Goal: Task Accomplishment & Management: Manage account settings

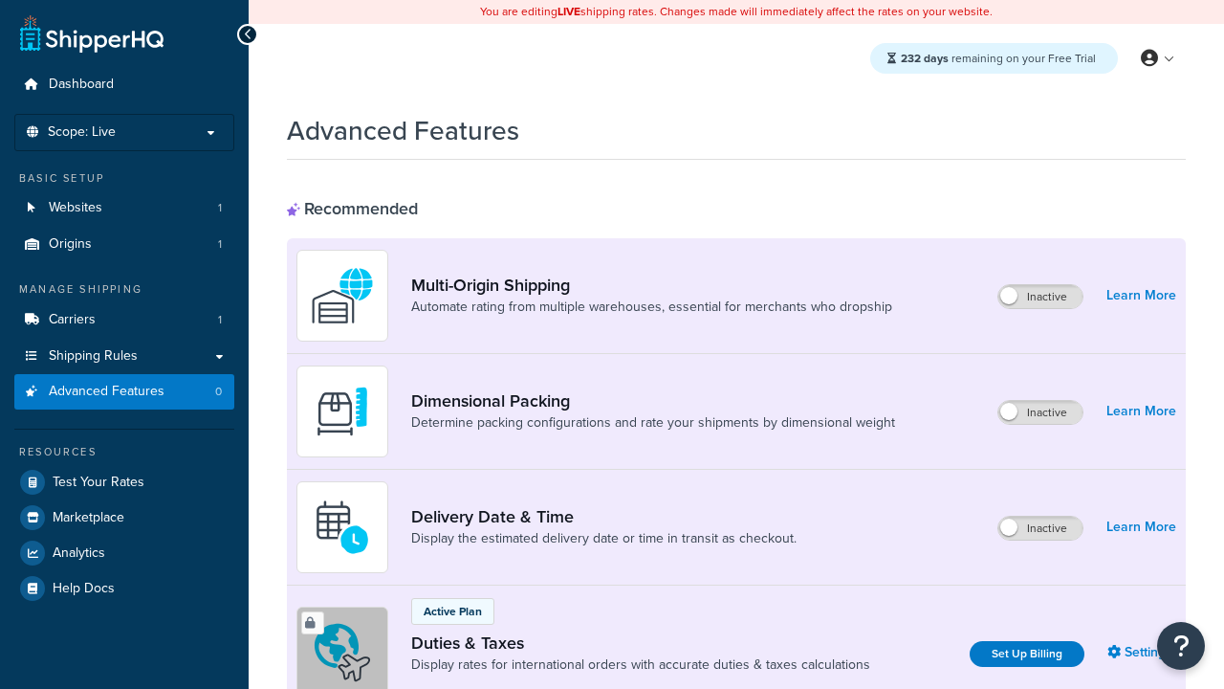
scroll to position [620, 0]
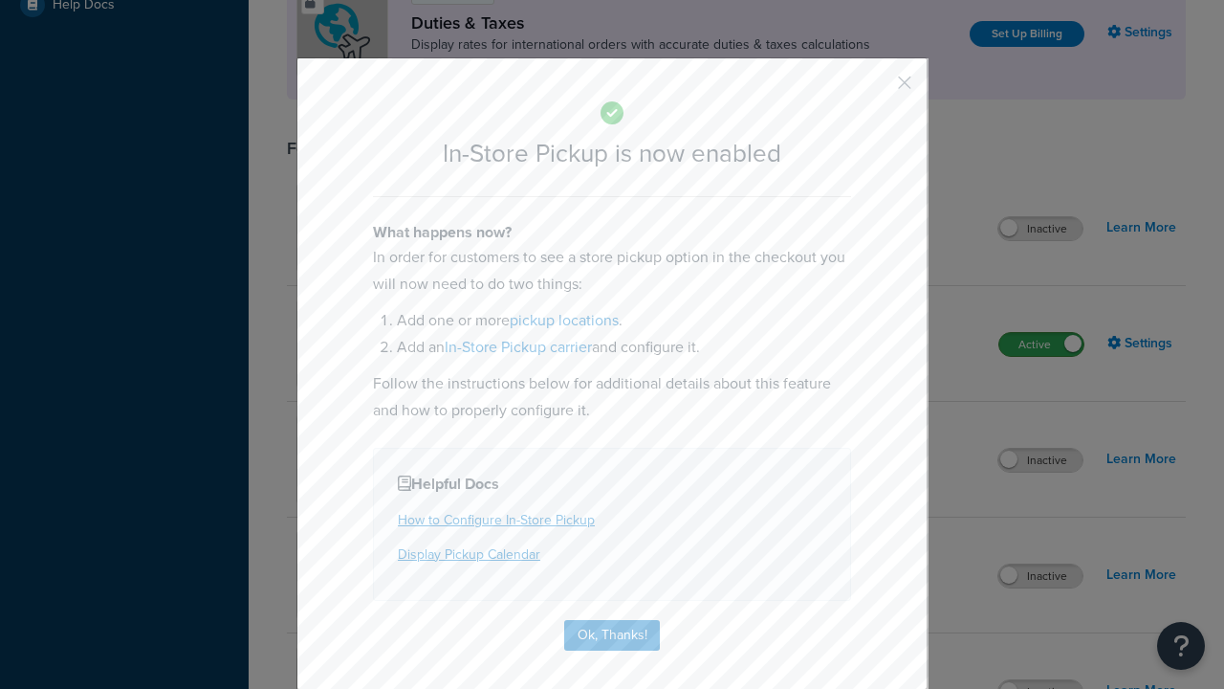
scroll to position [0, 0]
click at [876, 87] on button "button" at bounding box center [876, 89] width 5 height 5
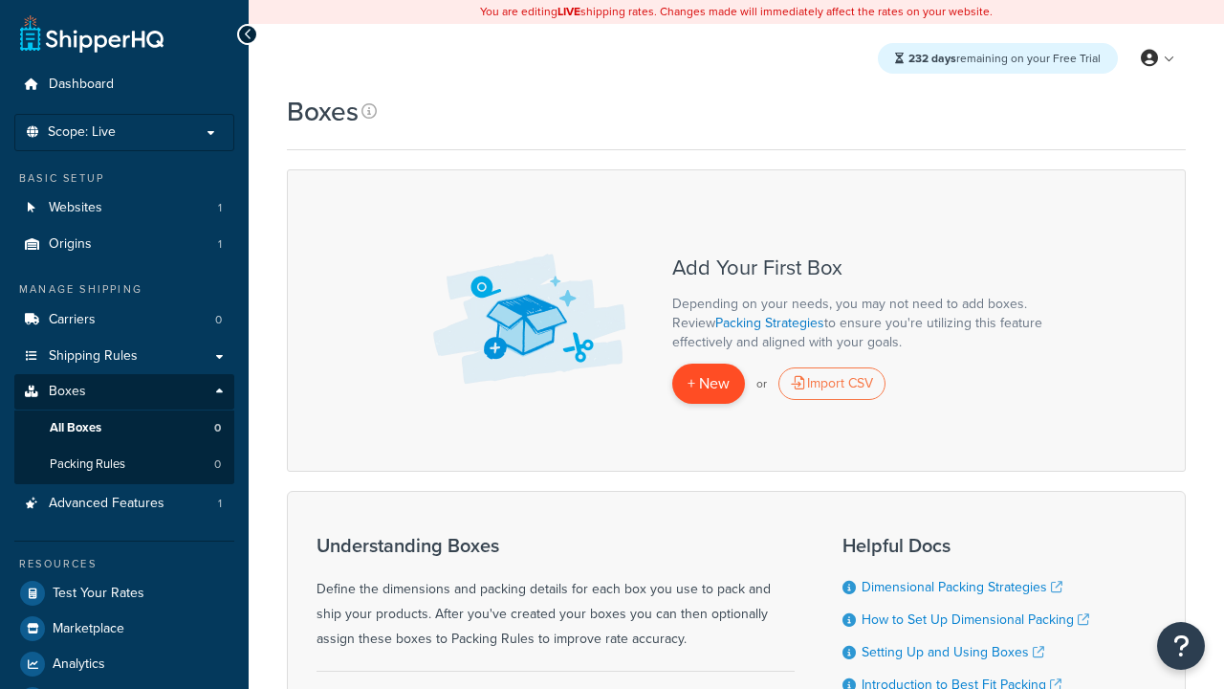
click at [709, 383] on span "+ New" at bounding box center [709, 383] width 42 height 22
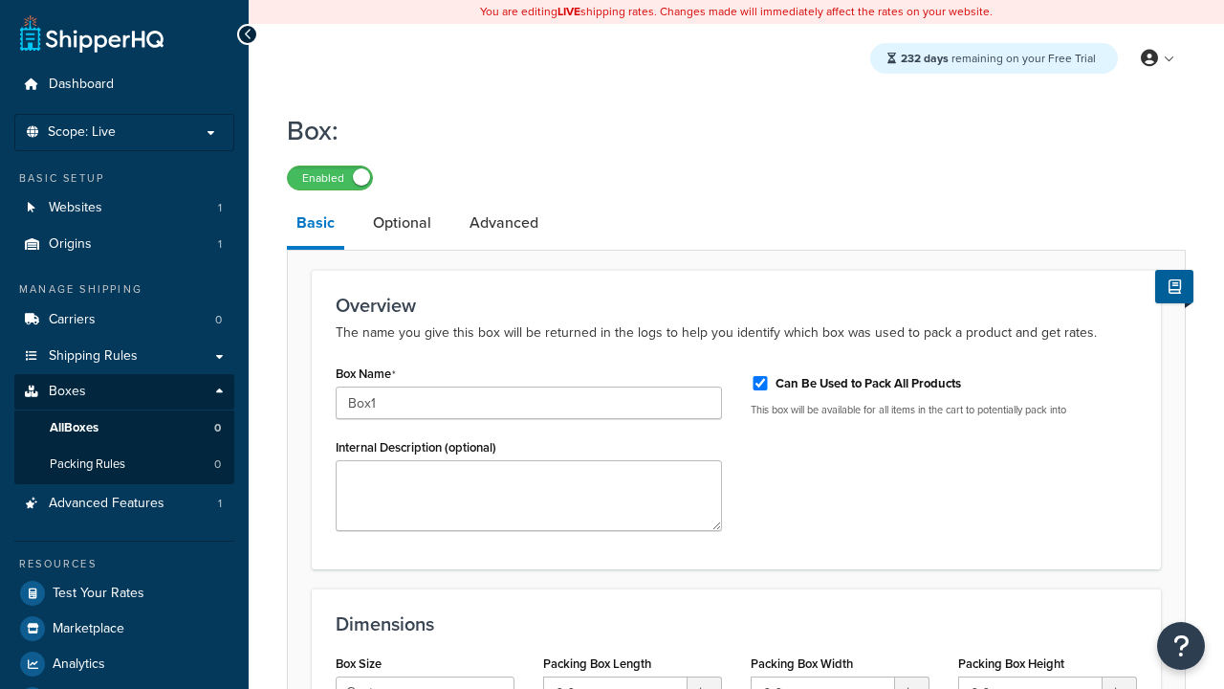
select select "usps_small"
type input "8.5"
type input "5"
type input "1.5"
type input "Box1"
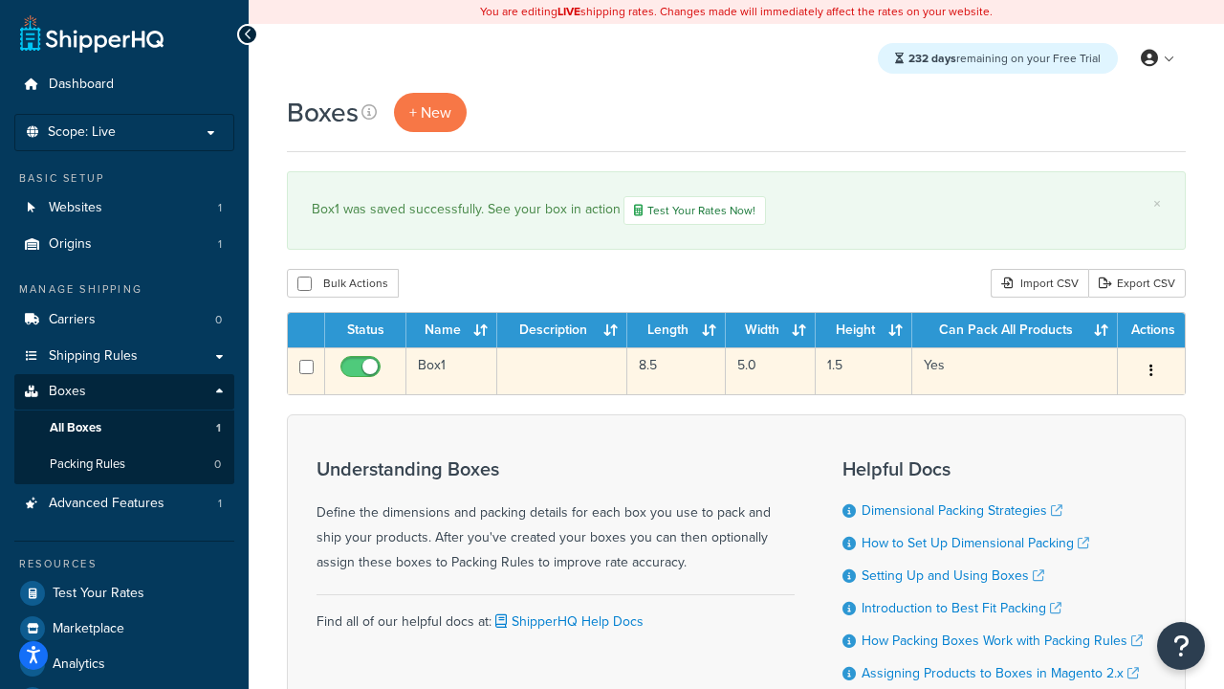
click at [362, 372] on input "checkbox" at bounding box center [363, 372] width 53 height 24
checkbox input "false"
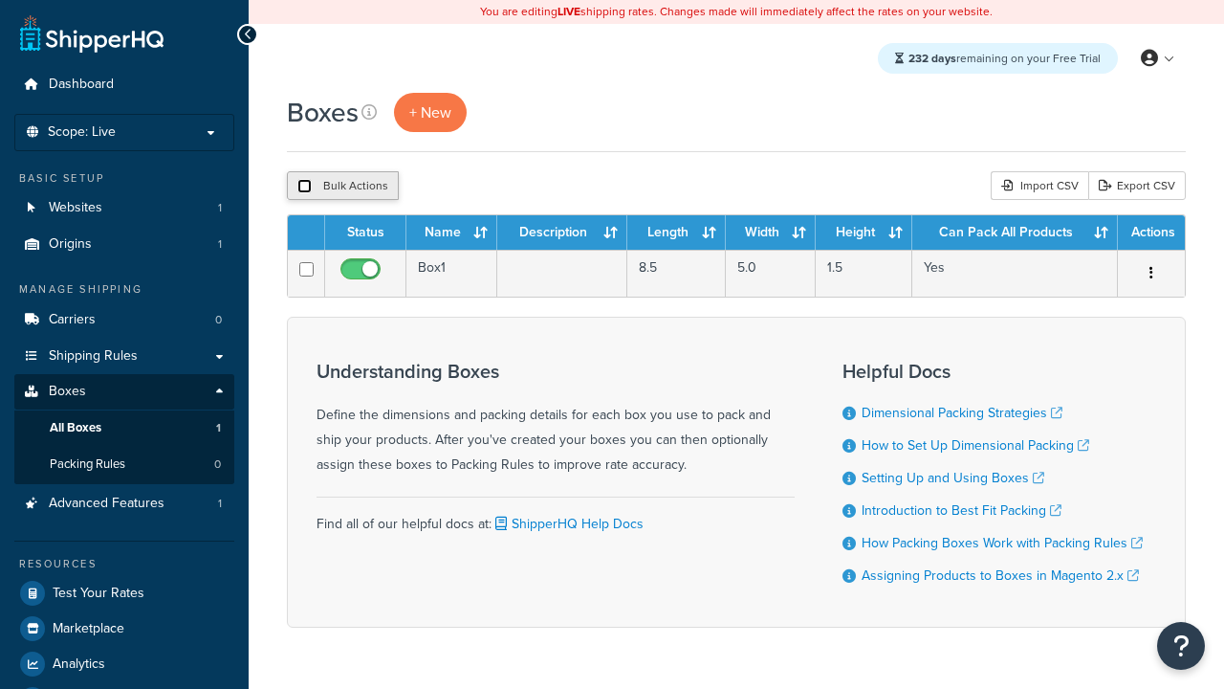
click at [304, 186] on input "checkbox" at bounding box center [304, 186] width 14 height 14
checkbox input "true"
click at [0, 0] on button "Delete" at bounding box center [0, 0] width 0 height 0
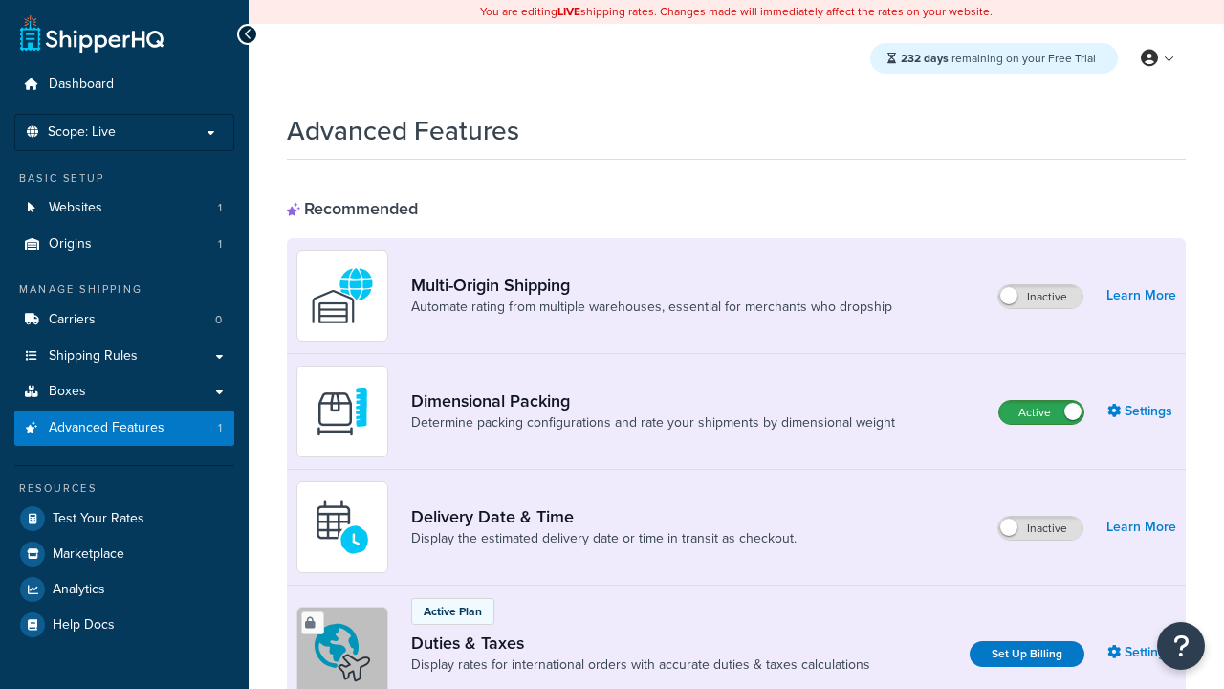
click at [1041, 412] on label "Active" at bounding box center [1041, 412] width 84 height 23
